Goal: Navigation & Orientation: Find specific page/section

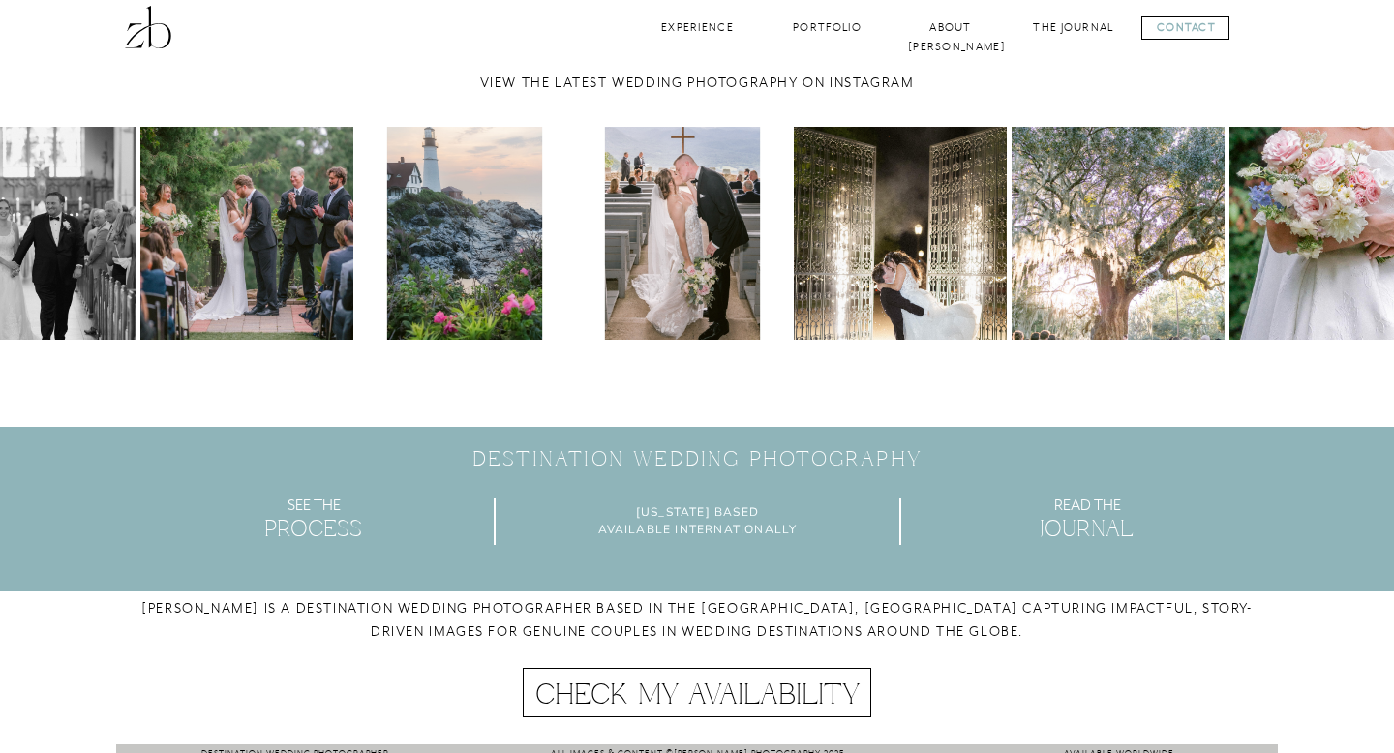
scroll to position [5555, 0]
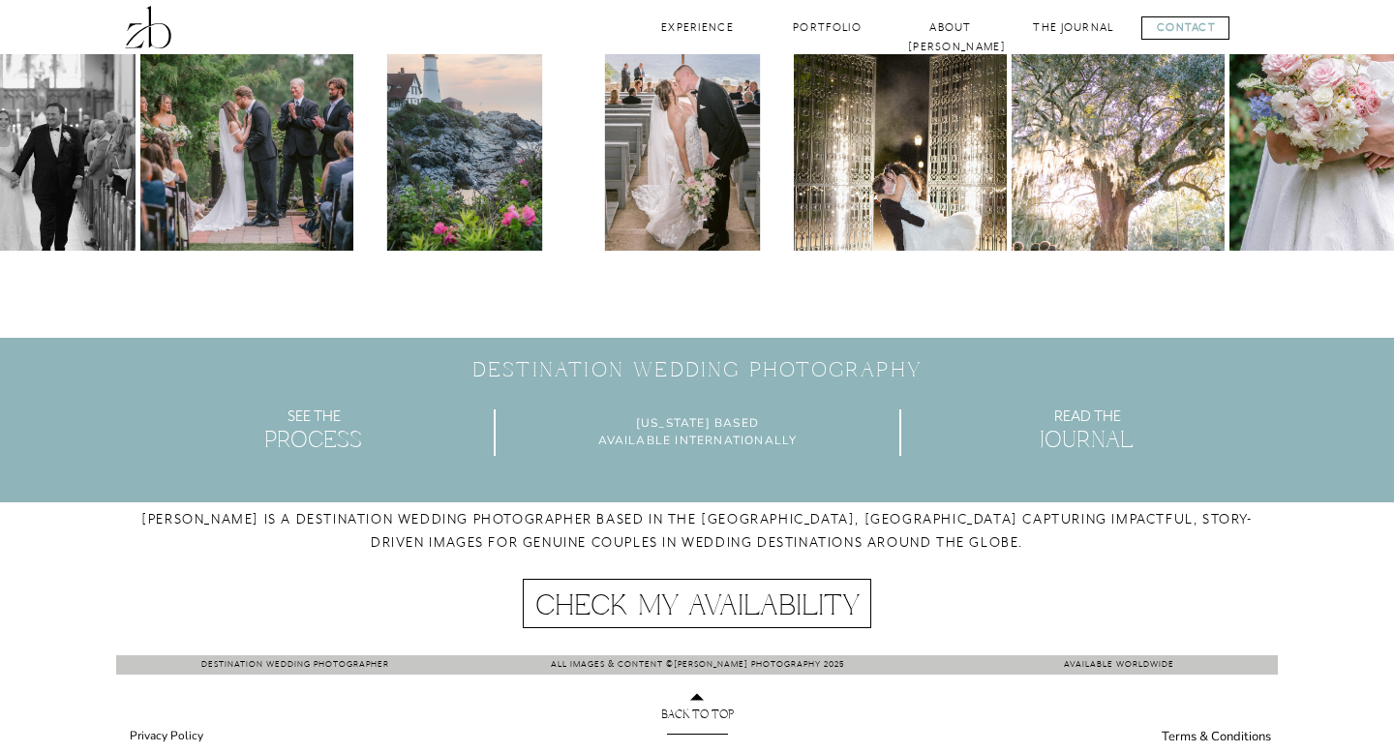
click at [674, 606] on nav "Check My Availability" at bounding box center [697, 604] width 339 height 28
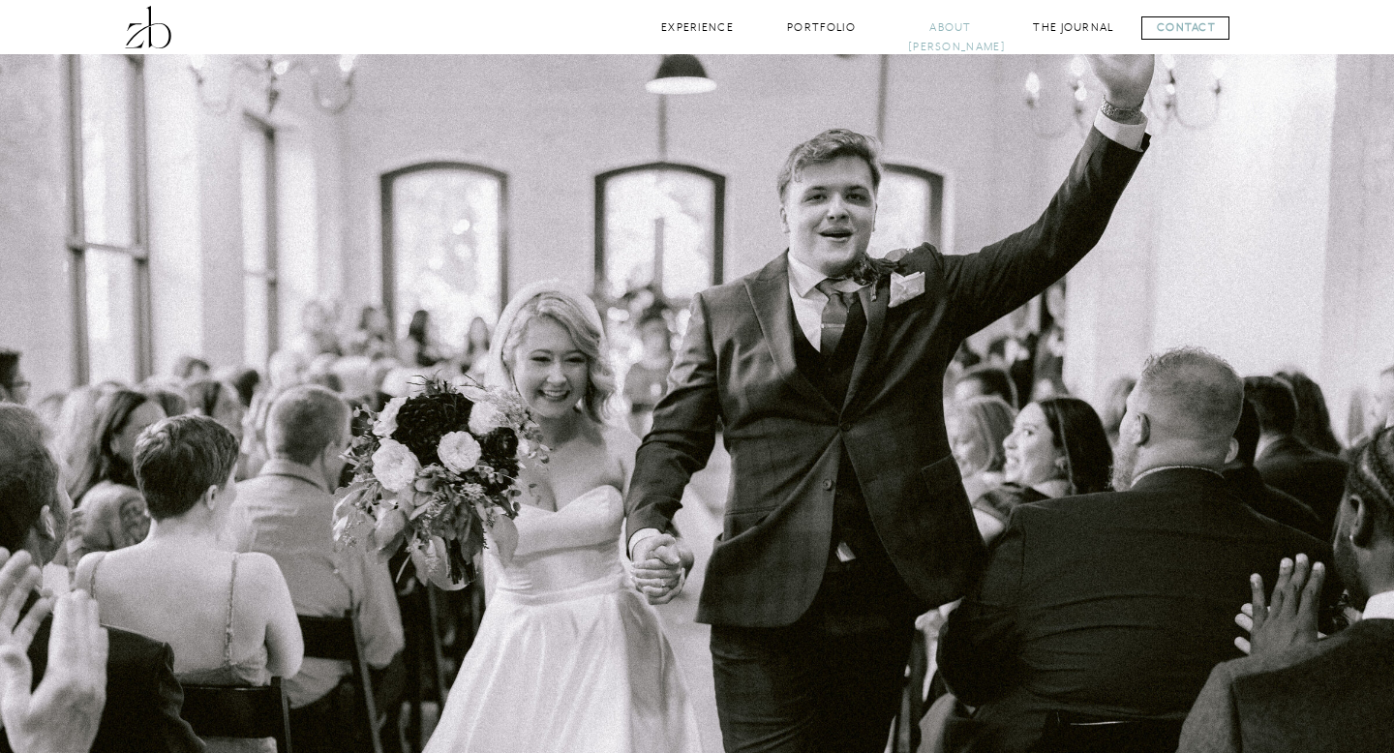
click at [960, 32] on nav "About [PERSON_NAME]" at bounding box center [950, 27] width 85 height 18
